Goal: Check status: Check status

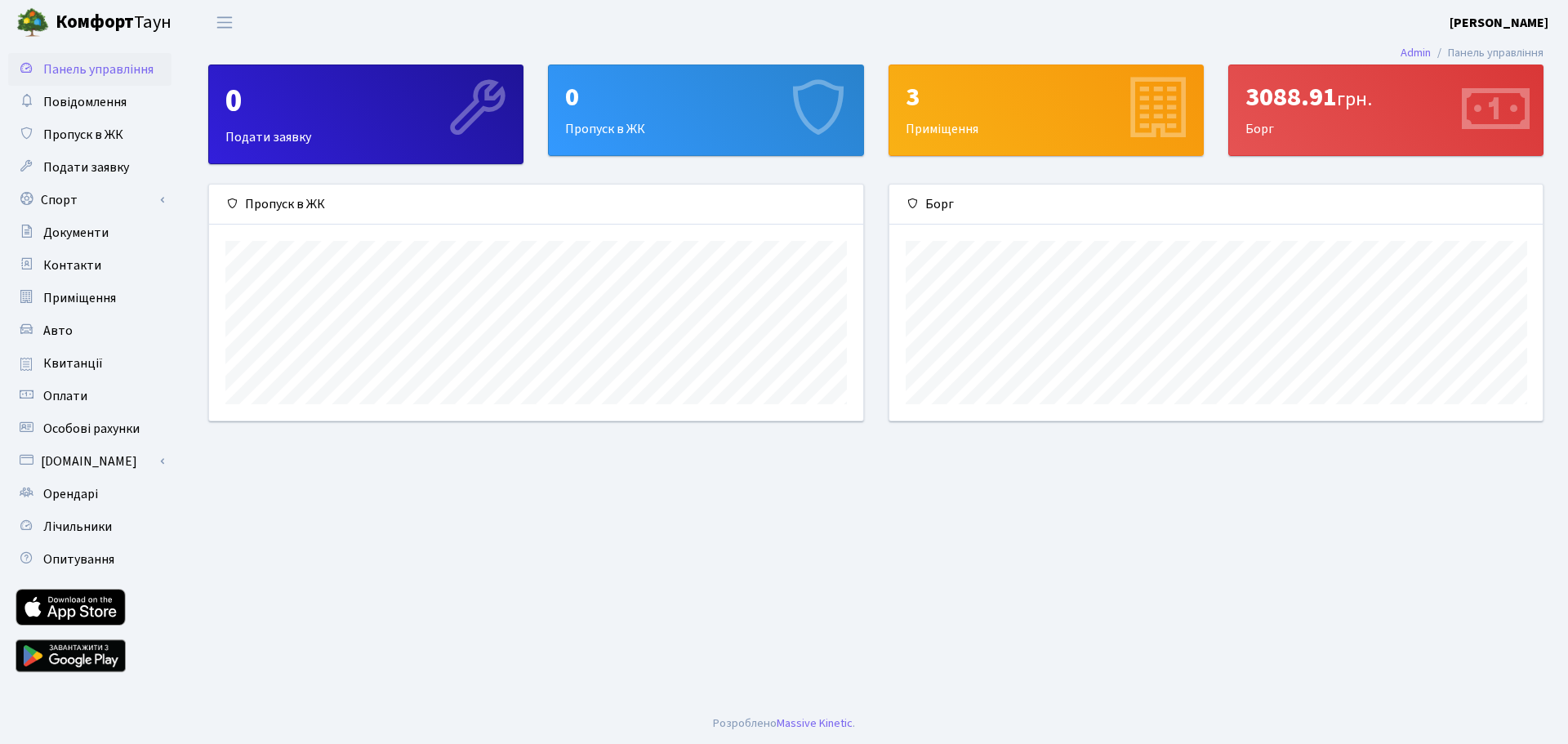
scroll to position [236, 653]
click at [1282, 94] on div "3088.91 грн." at bounding box center [1385, 97] width 281 height 31
click at [57, 369] on span "Квитанції" at bounding box center [73, 363] width 59 height 18
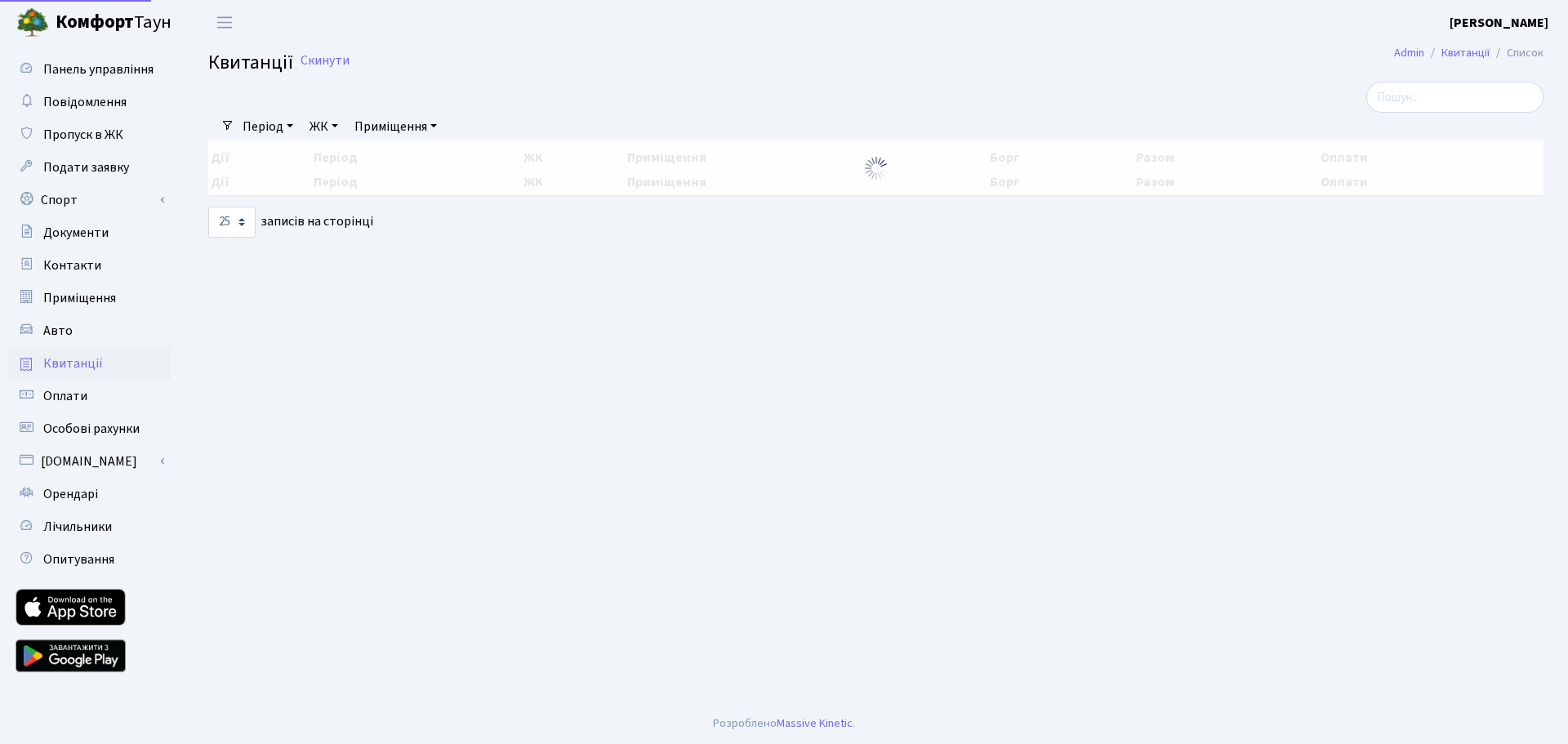
select select "25"
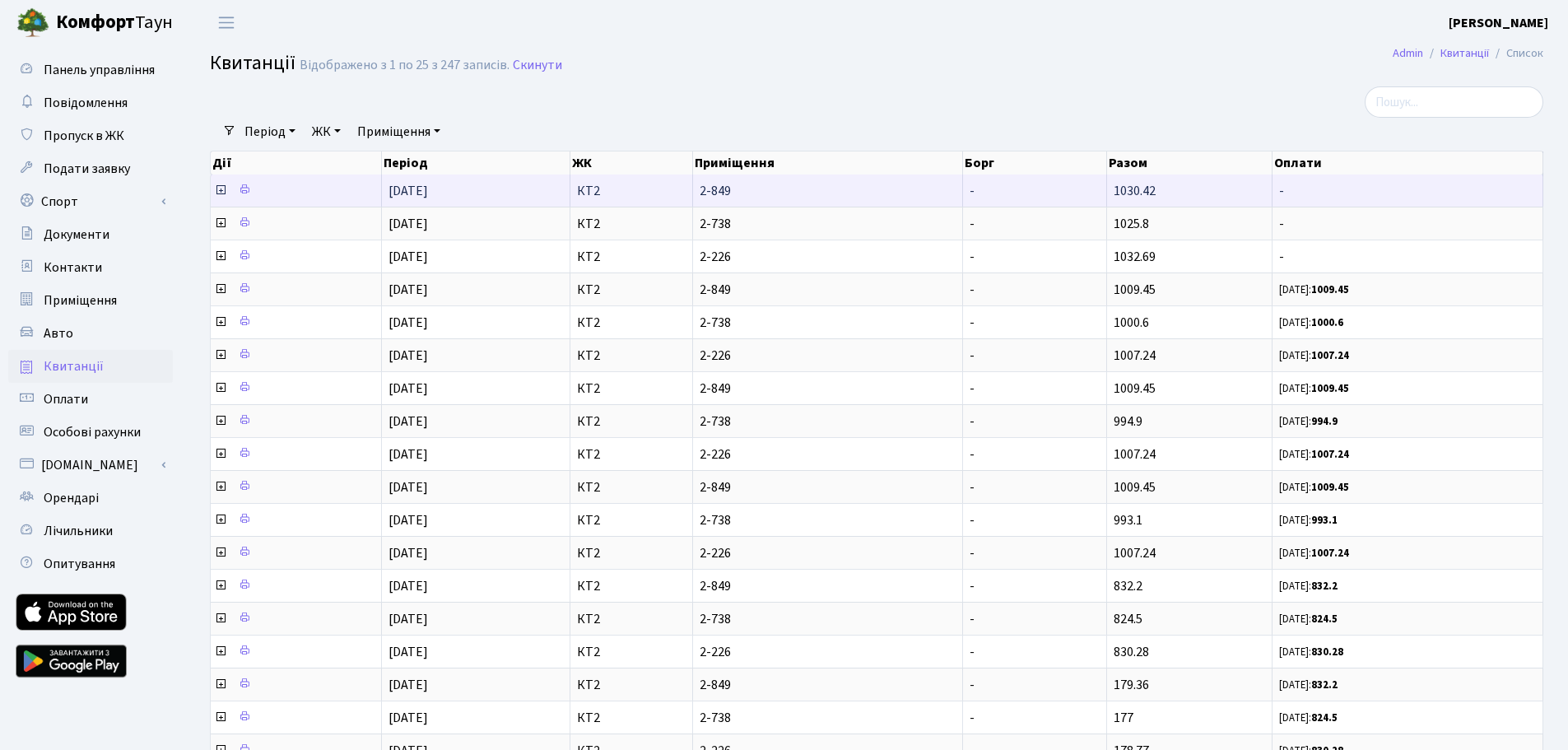
click at [221, 190] on icon at bounding box center [221, 190] width 14 height 14
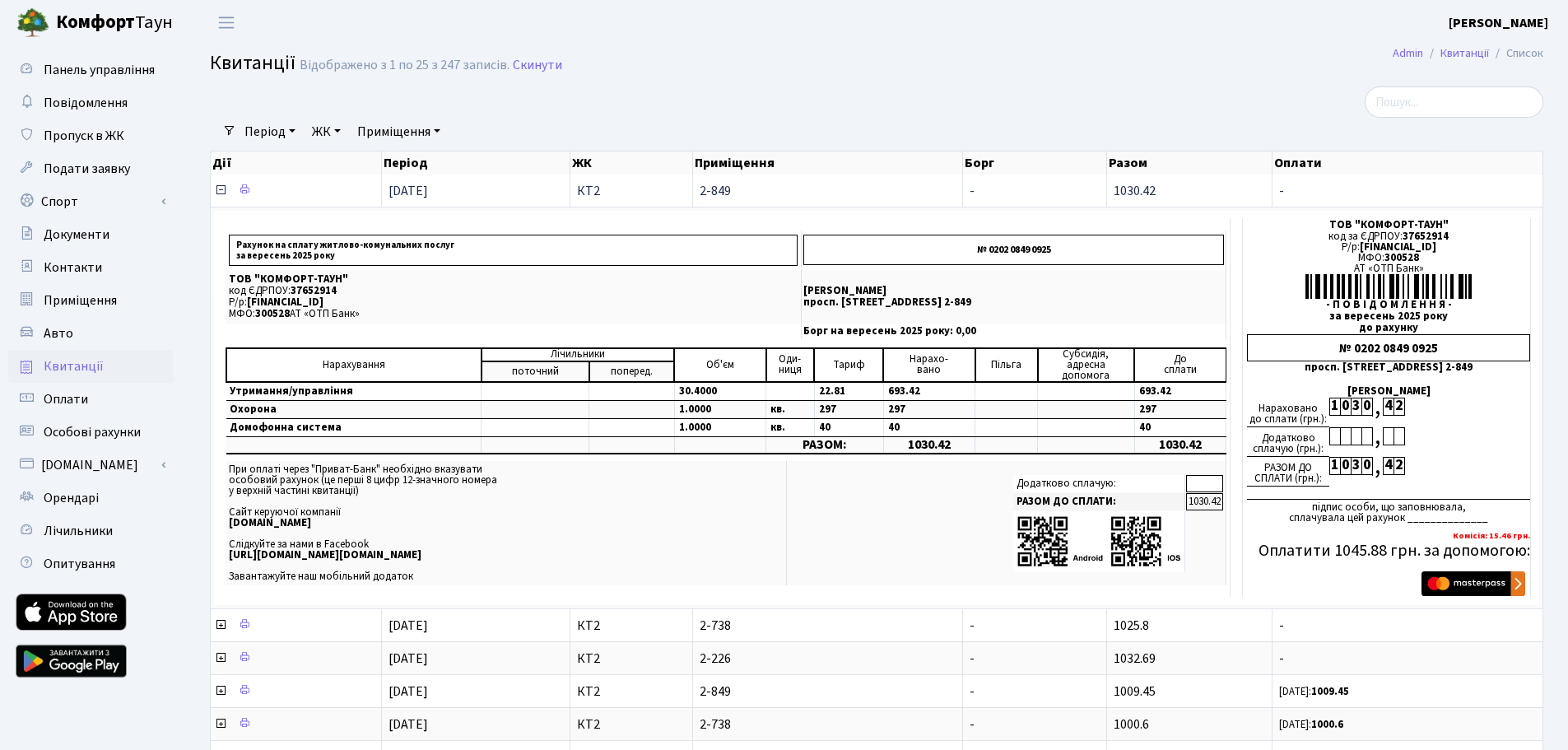
click at [221, 190] on icon at bounding box center [221, 190] width 14 height 14
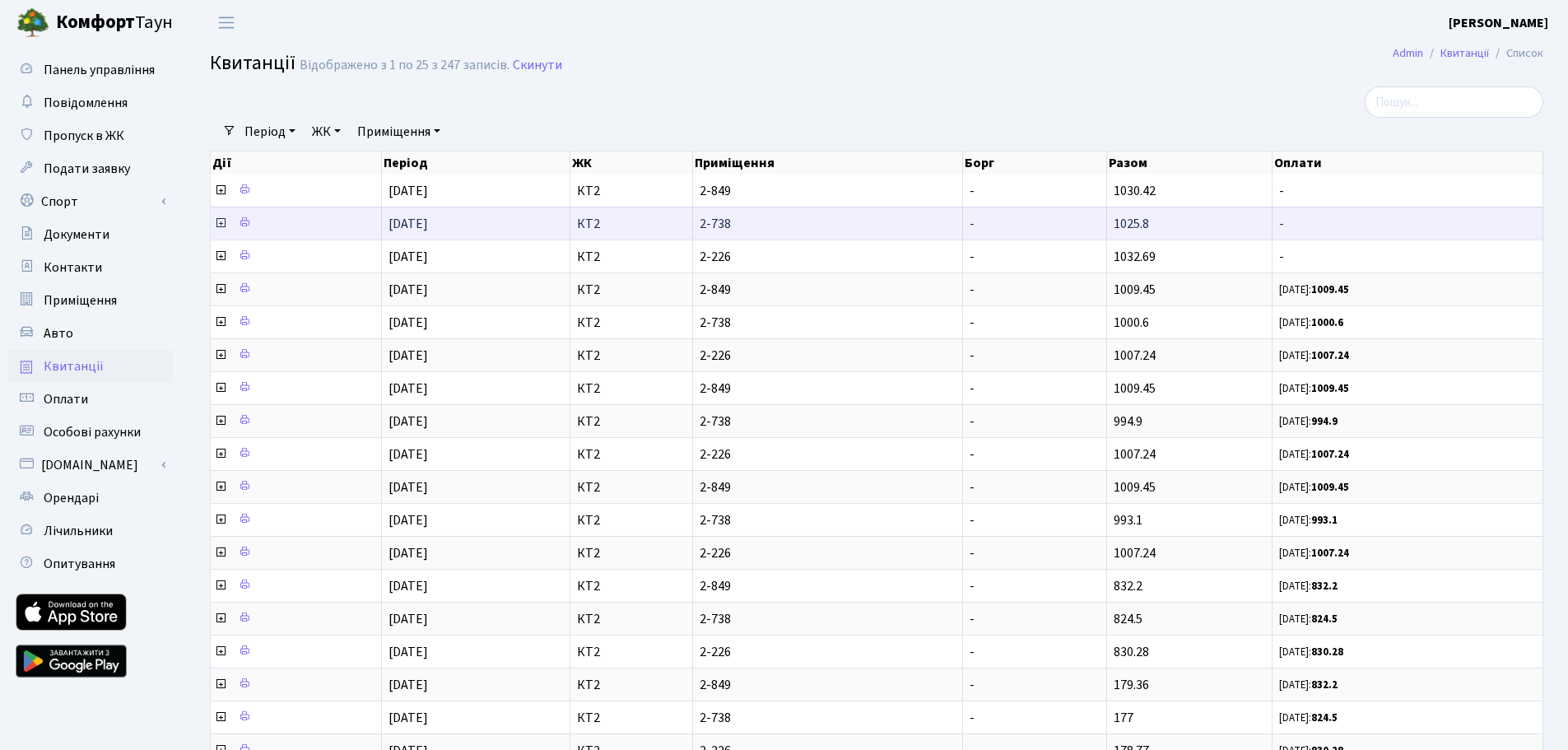
click at [221, 220] on icon at bounding box center [221, 223] width 14 height 14
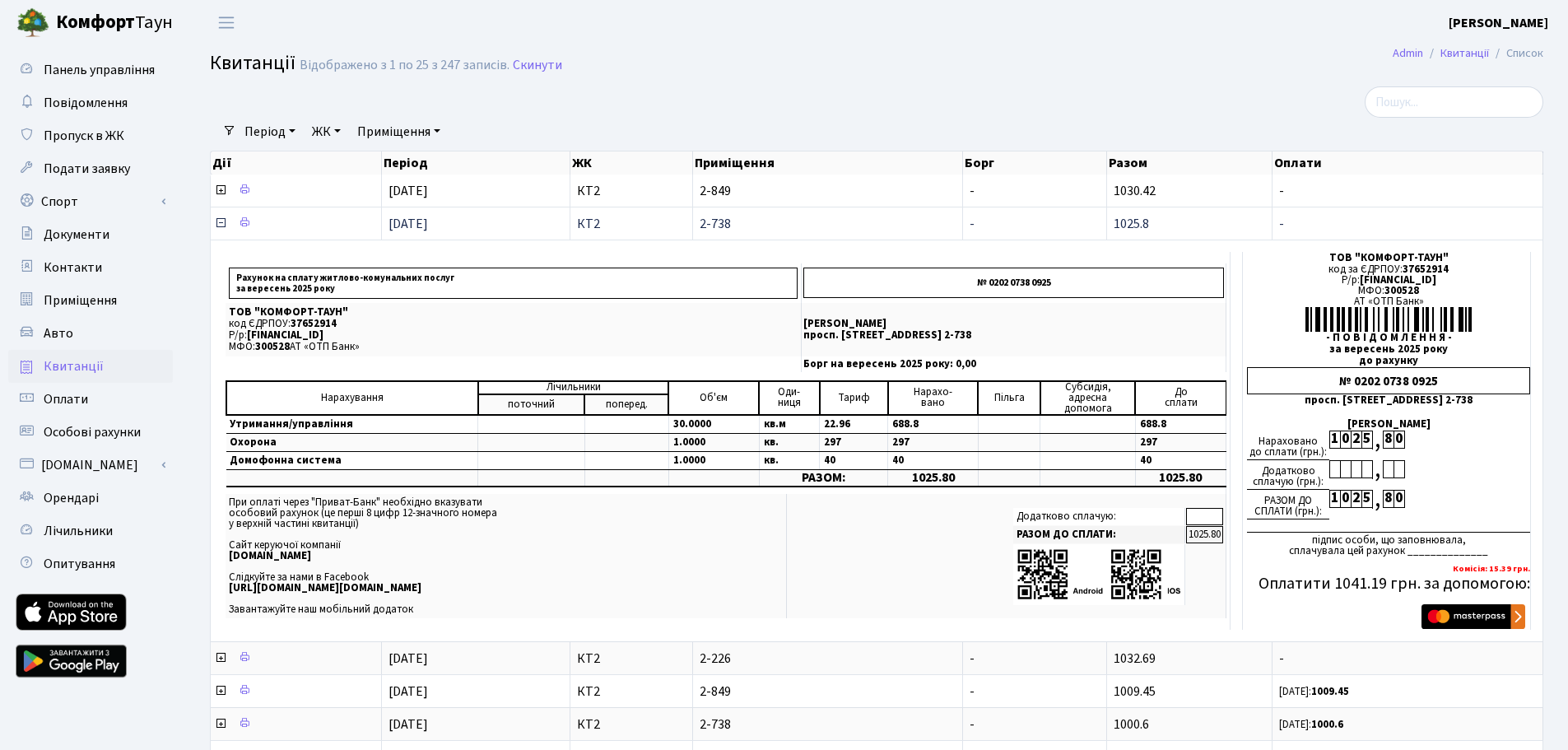
click at [221, 220] on icon at bounding box center [221, 223] width 14 height 14
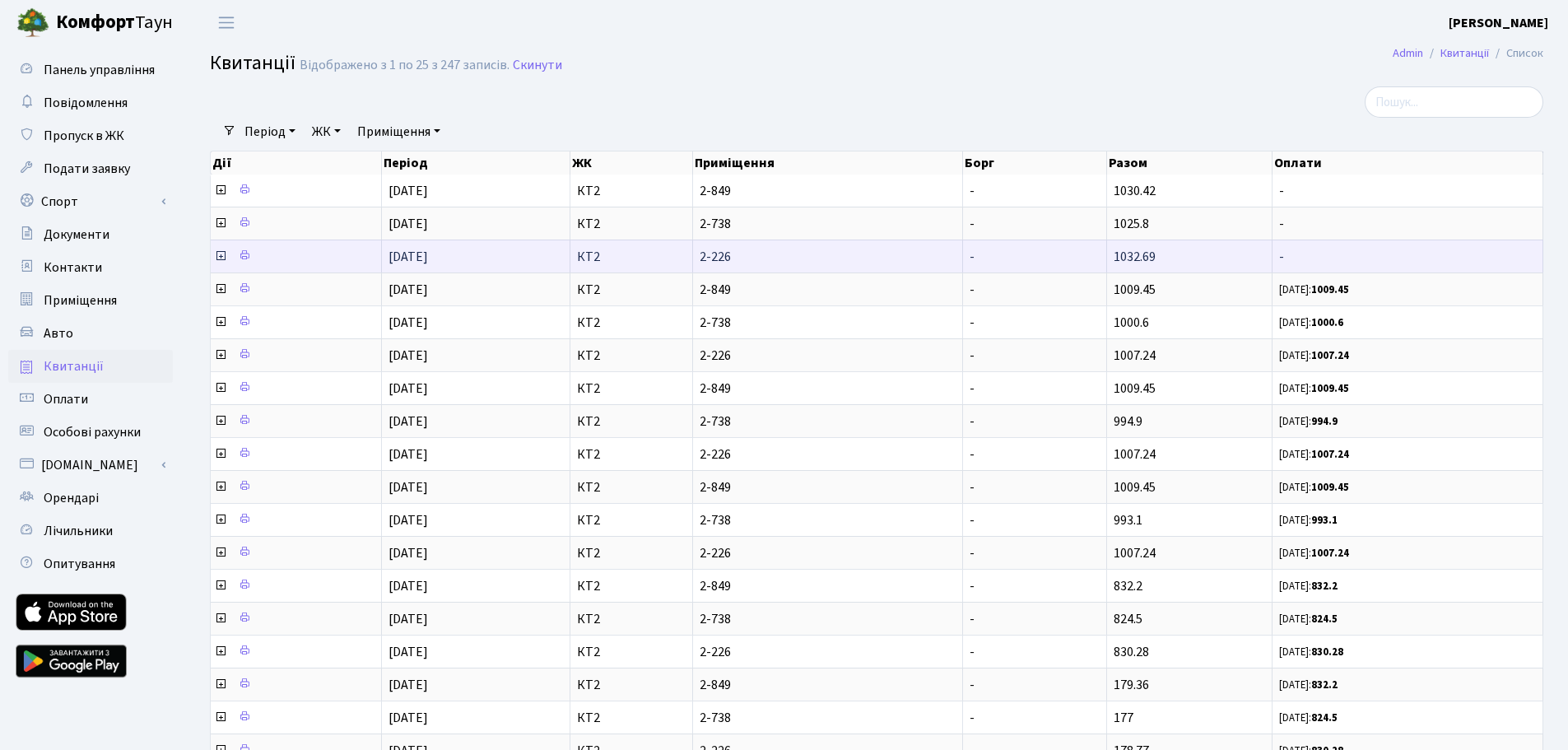
click at [220, 257] on icon at bounding box center [221, 256] width 14 height 14
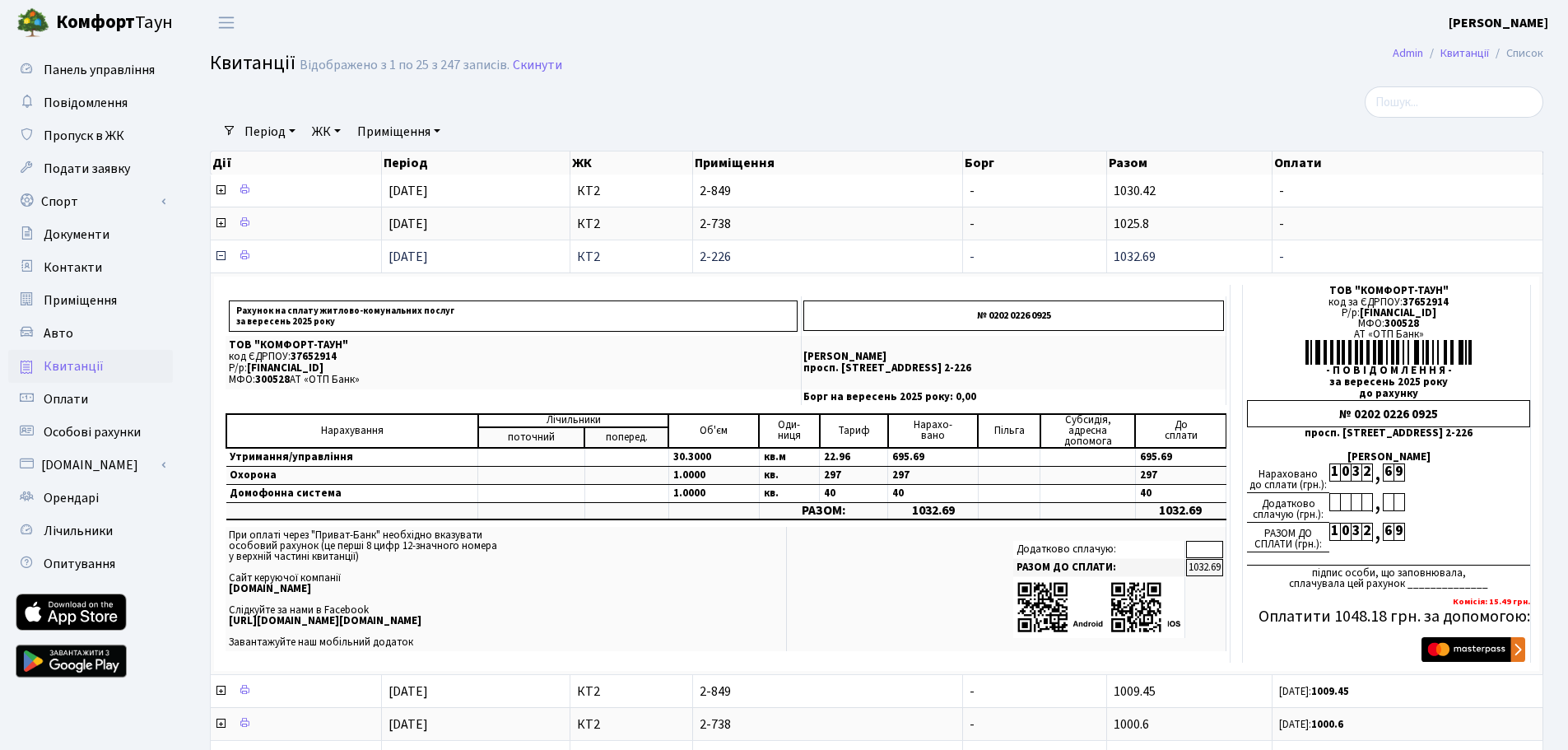
click at [220, 257] on icon at bounding box center [221, 256] width 14 height 14
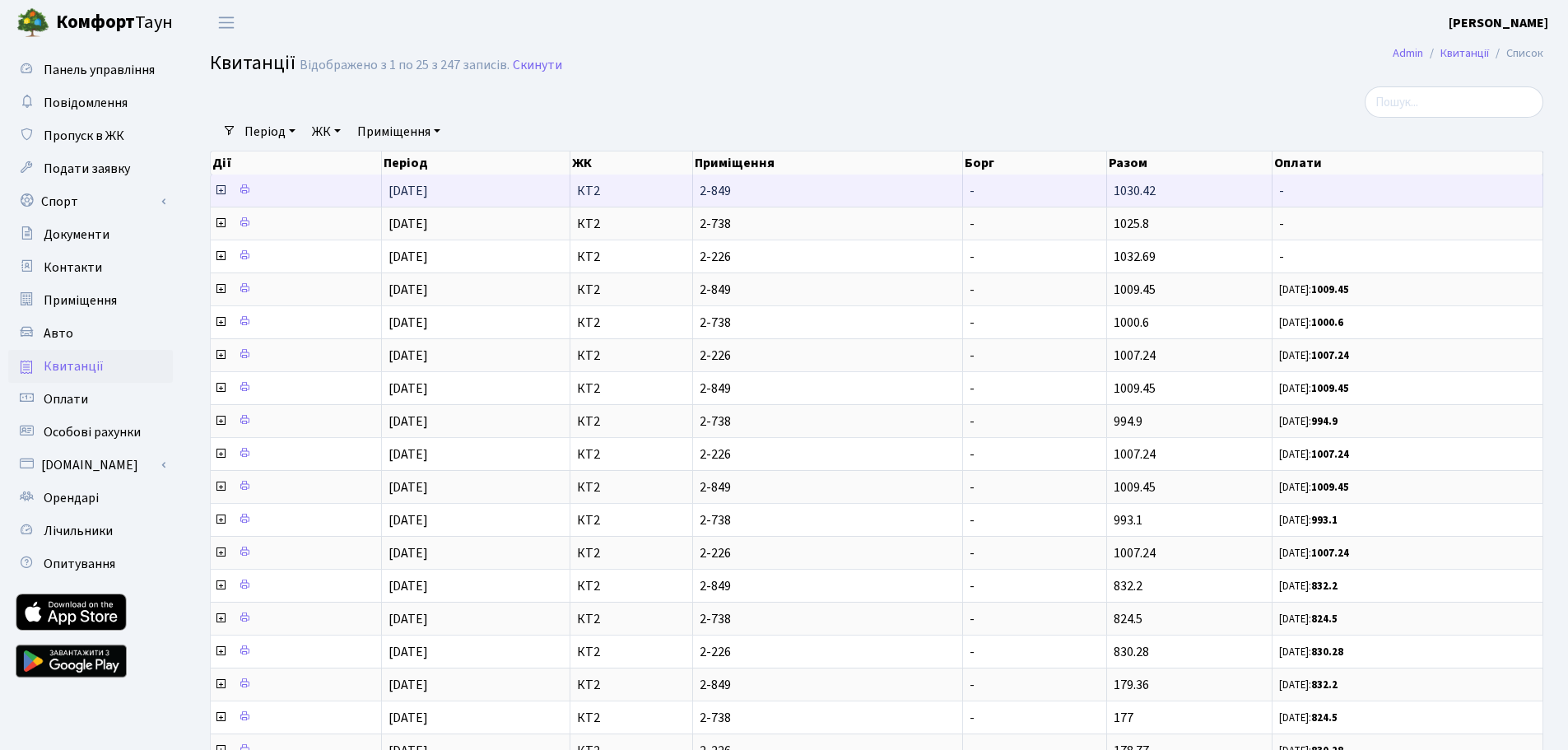
click at [219, 193] on icon at bounding box center [221, 190] width 14 height 14
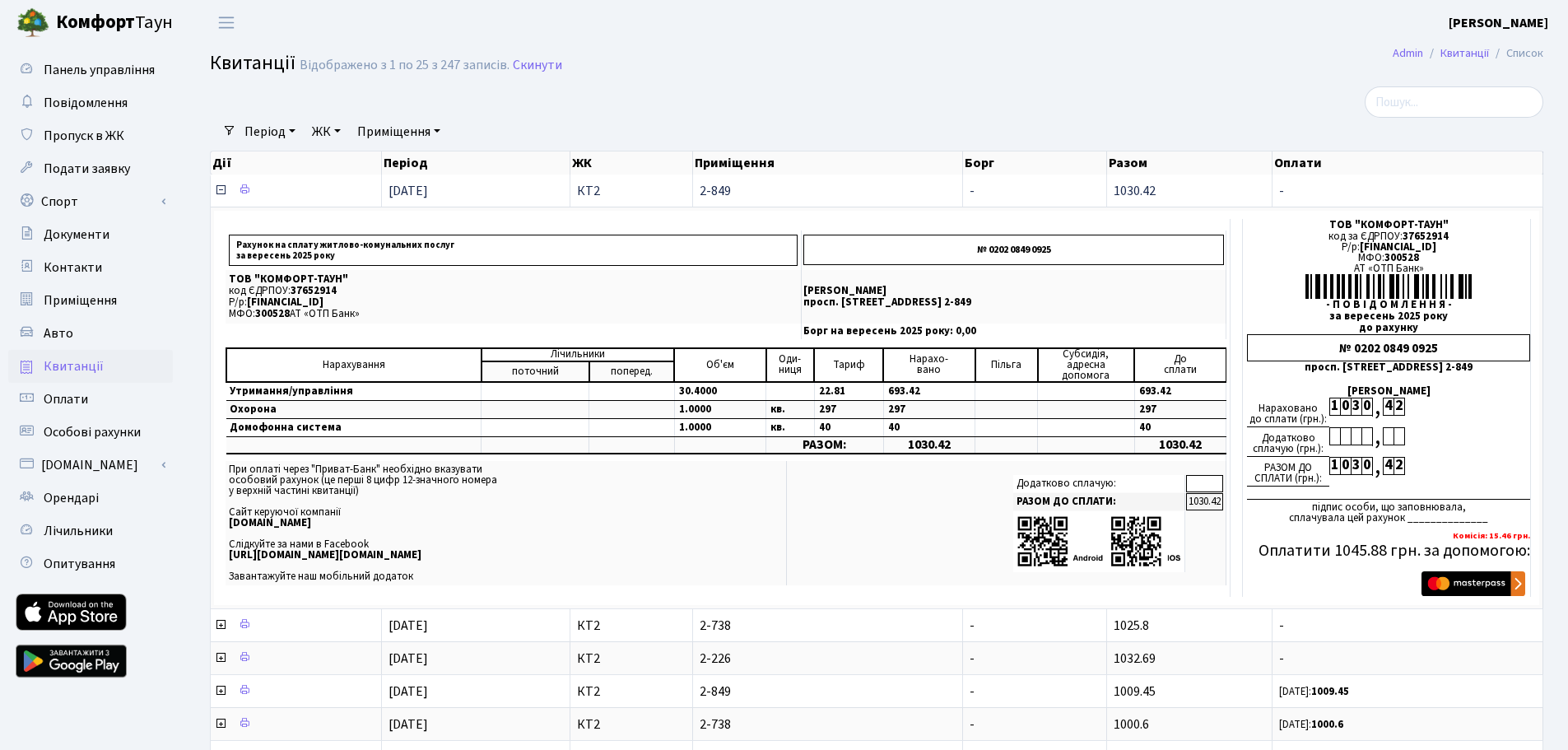
click at [219, 193] on icon at bounding box center [221, 190] width 14 height 14
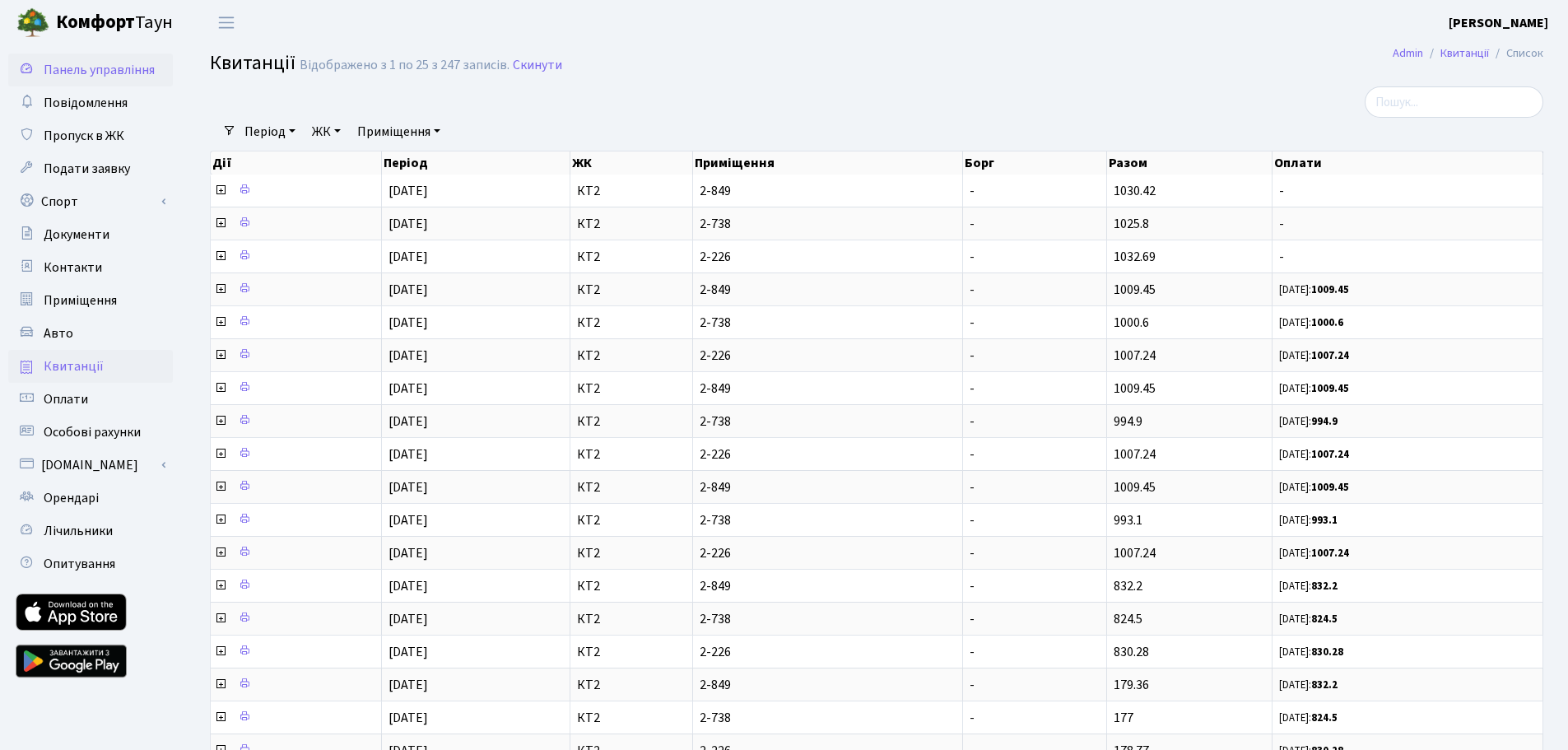
click at [57, 71] on span "Панель управління" at bounding box center [99, 70] width 111 height 18
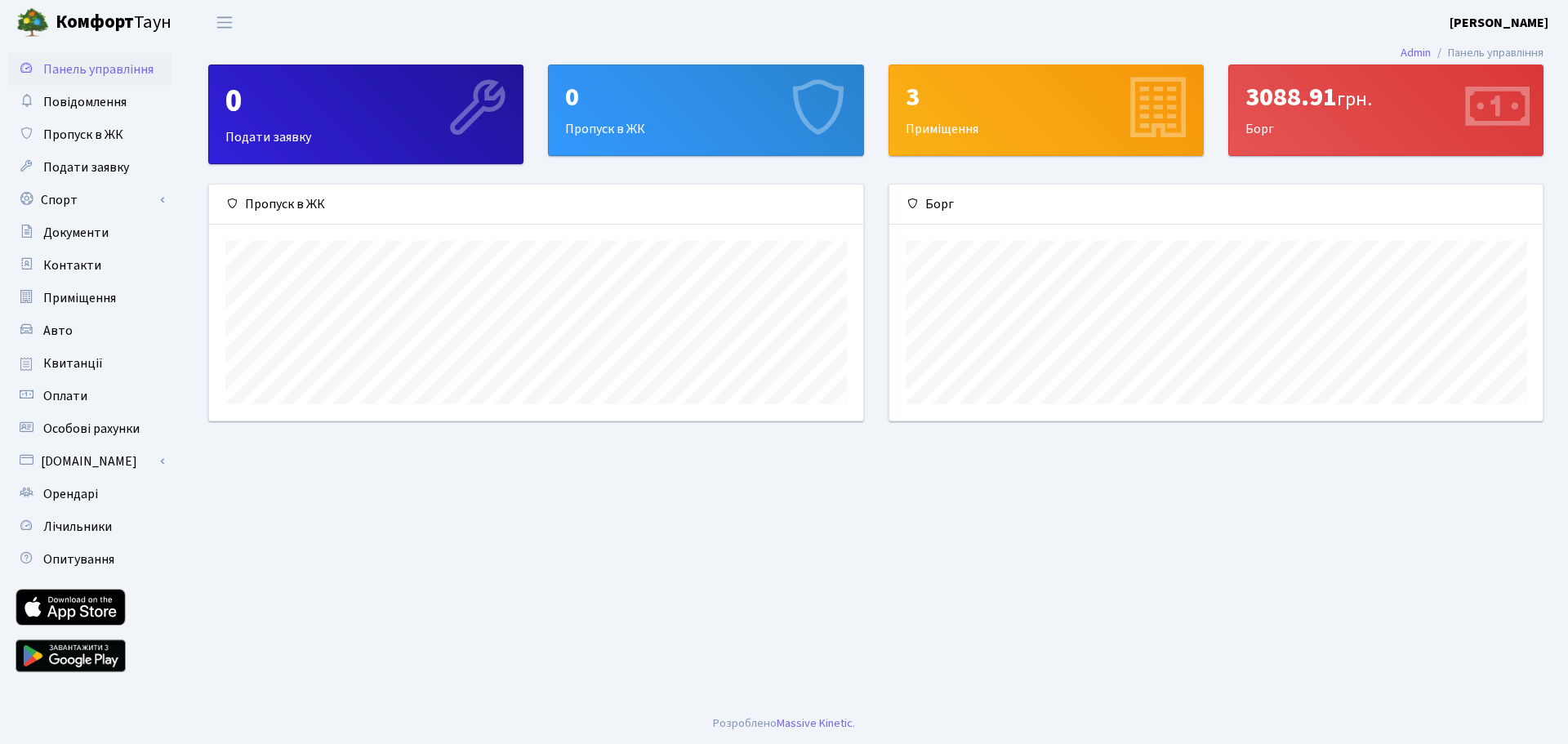
scroll to position [236, 653]
